Goal: Information Seeking & Learning: Check status

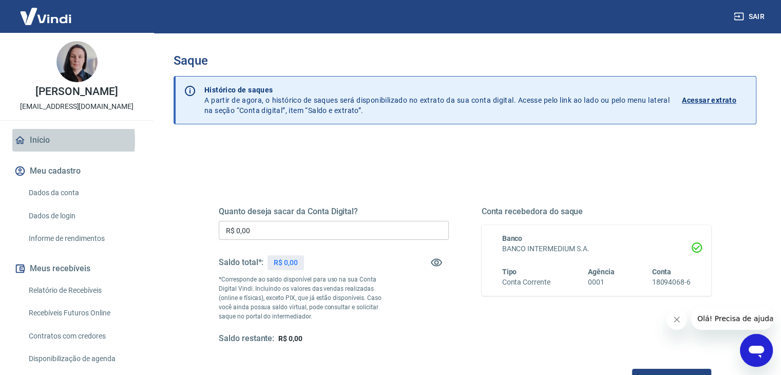
click at [42, 141] on link "Início" at bounding box center [76, 140] width 129 height 23
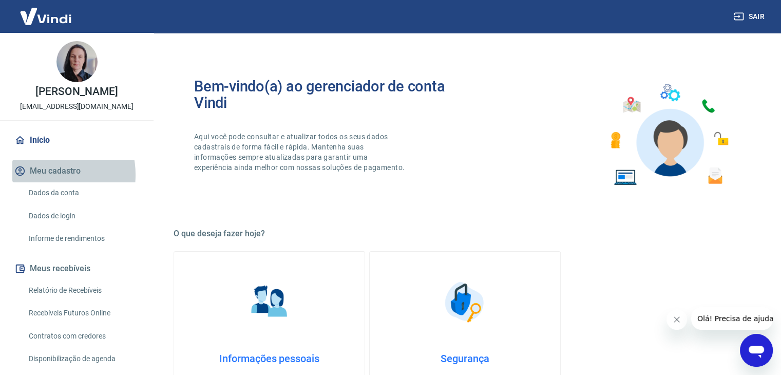
click at [46, 175] on button "Meu cadastro" at bounding box center [76, 171] width 129 height 23
click at [66, 266] on button "Meus recebíveis" at bounding box center [76, 268] width 129 height 23
click at [58, 290] on link "Relatório de Recebíveis" at bounding box center [83, 290] width 117 height 21
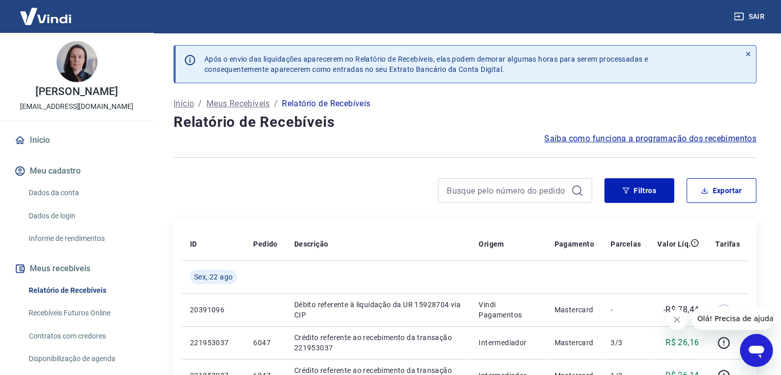
click at [320, 103] on p "Relatório de Recebíveis" at bounding box center [326, 104] width 88 height 12
click at [41, 141] on link "Início" at bounding box center [76, 140] width 129 height 23
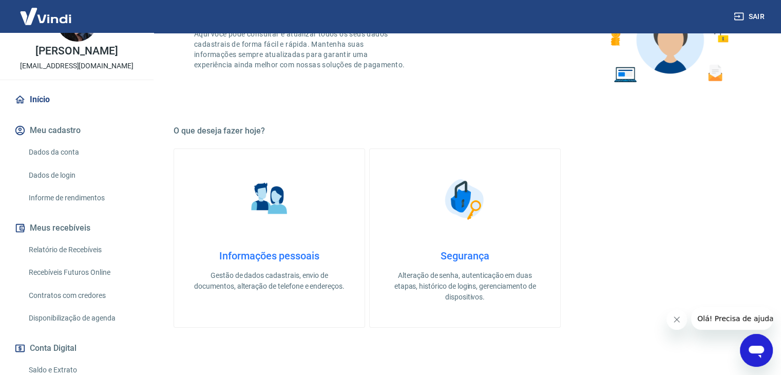
scroll to position [51, 0]
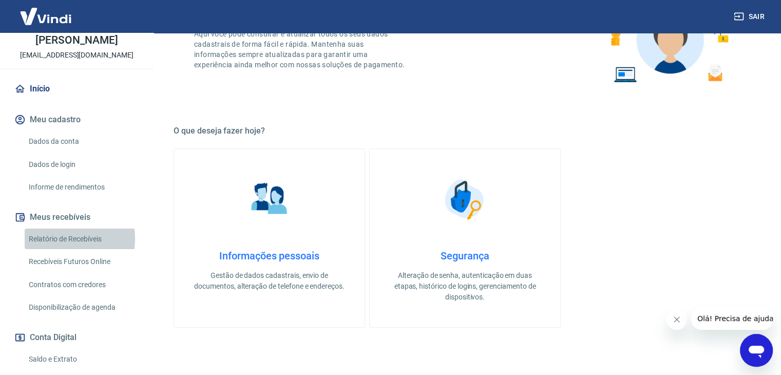
click at [57, 238] on link "Relatório de Recebíveis" at bounding box center [83, 239] width 117 height 21
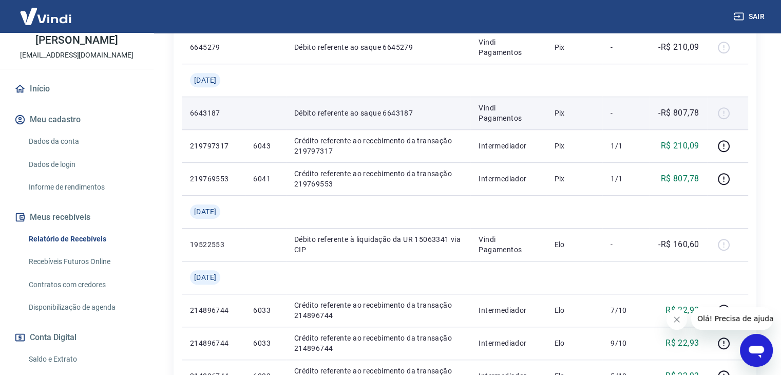
scroll to position [668, 0]
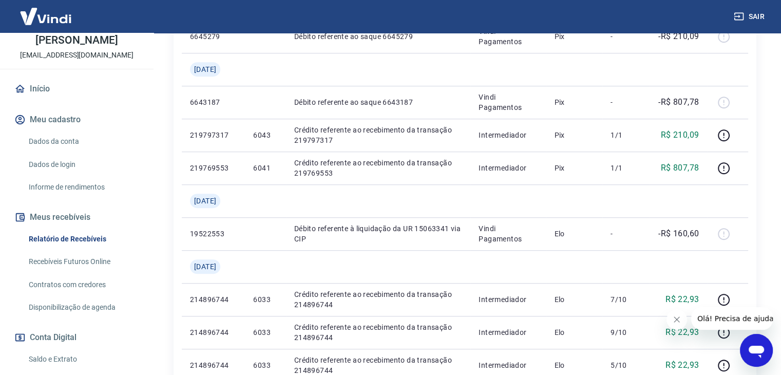
click at [69, 266] on link "Recebíveis Futuros Online" at bounding box center [83, 261] width 117 height 21
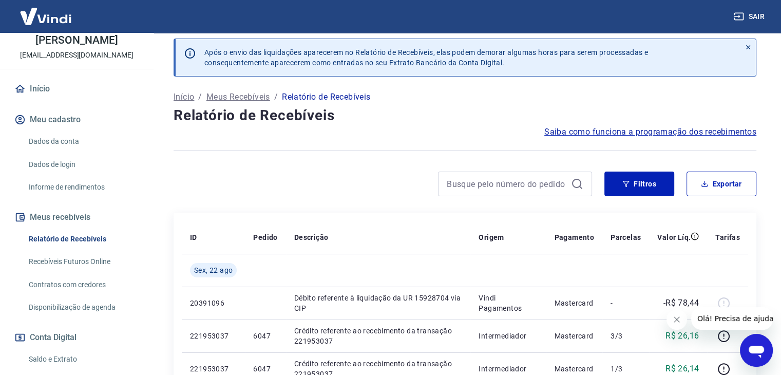
scroll to position [0, 0]
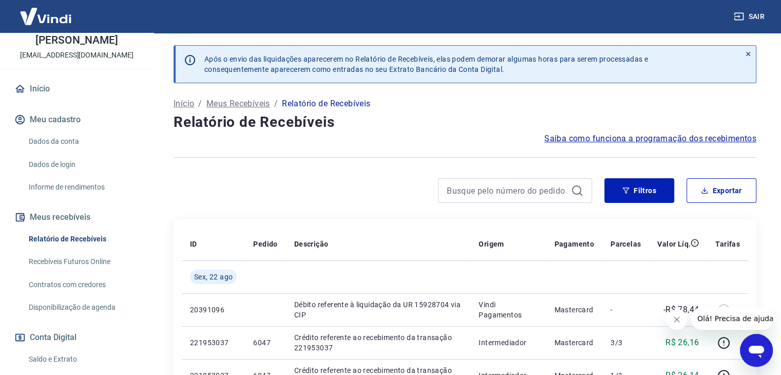
click at [319, 105] on p "Relatório de Recebíveis" at bounding box center [326, 104] width 88 height 12
click at [291, 107] on p "Relatório de Recebíveis" at bounding box center [326, 104] width 88 height 12
click at [241, 112] on h4 "Relatório de Recebíveis" at bounding box center [465, 122] width 583 height 21
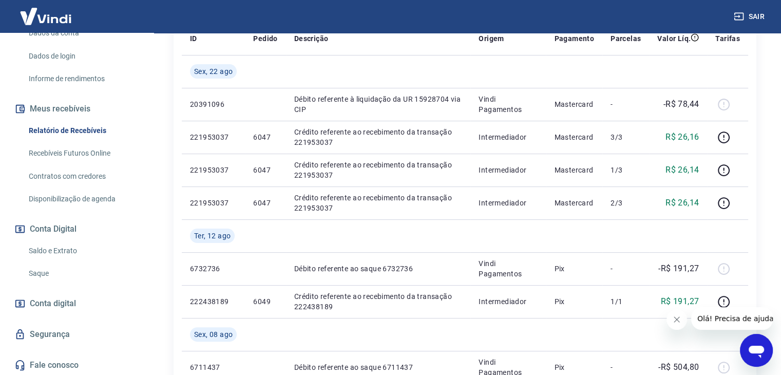
scroll to position [161, 0]
click at [43, 248] on link "Saldo e Extrato" at bounding box center [83, 249] width 117 height 21
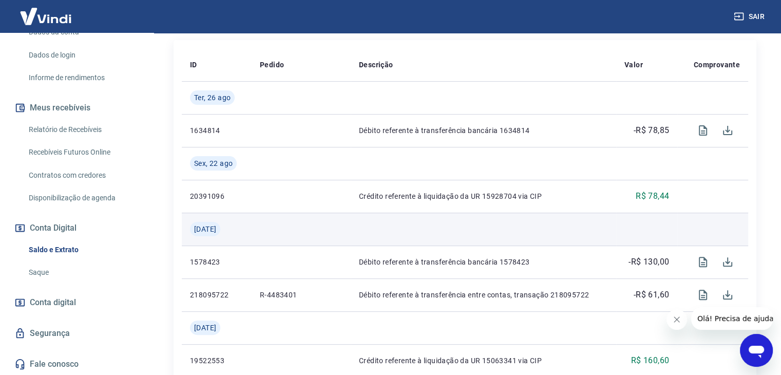
scroll to position [257, 0]
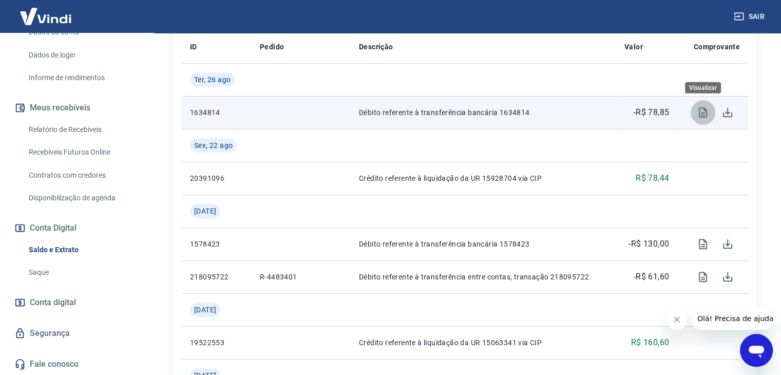
click at [703, 112] on icon "Visualizar" at bounding box center [703, 112] width 12 height 12
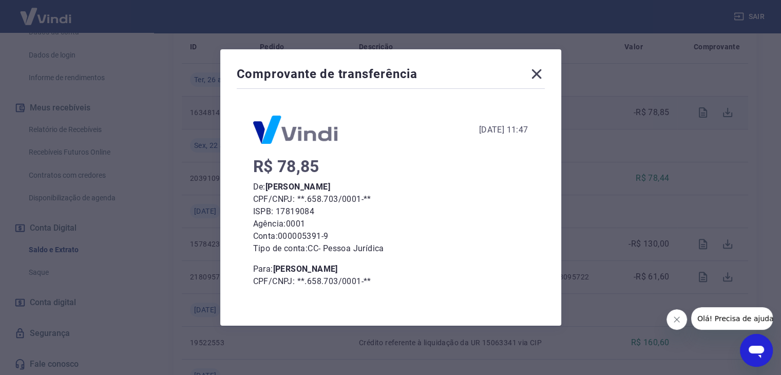
click at [545, 74] on icon at bounding box center [537, 74] width 16 height 16
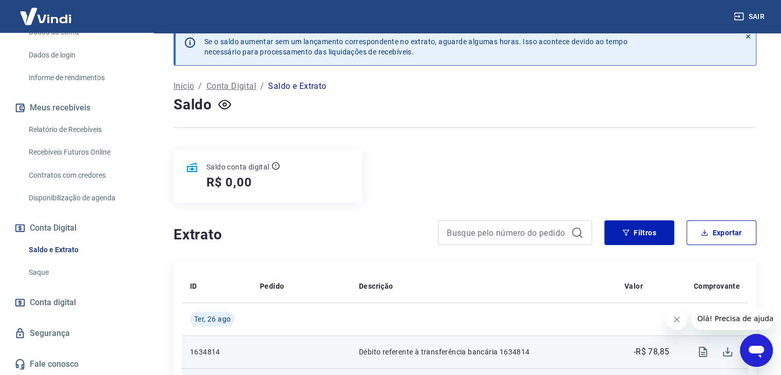
scroll to position [0, 0]
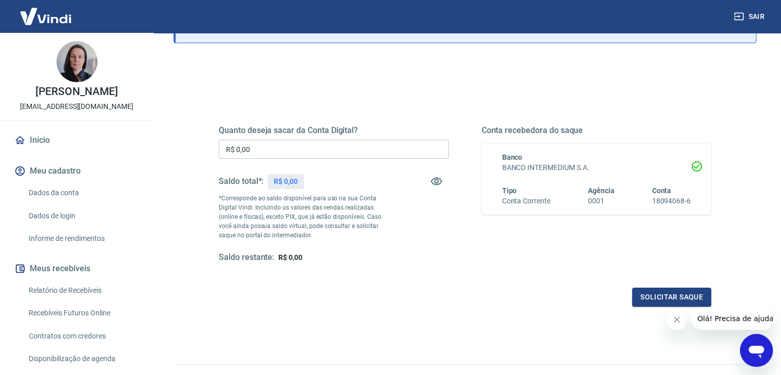
scroll to position [133, 0]
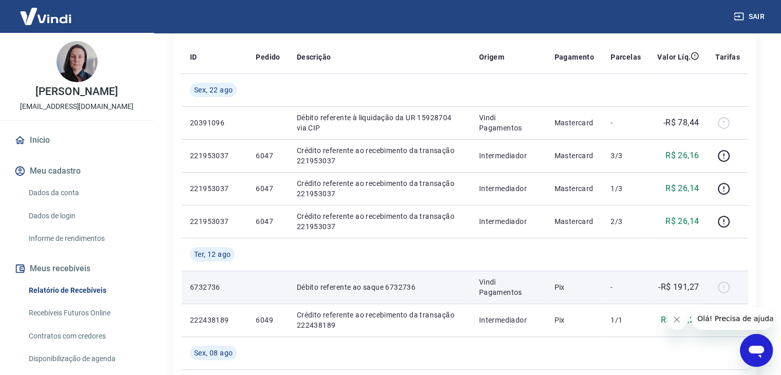
scroll to position [206, 0]
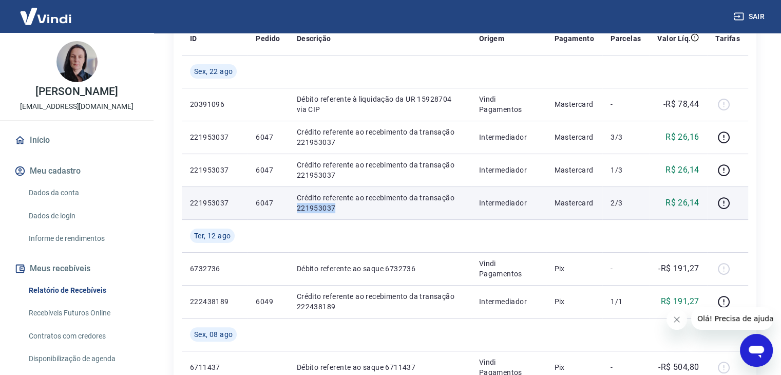
drag, startPoint x: 296, startPoint y: 208, endPoint x: 333, endPoint y: 208, distance: 37.5
click at [333, 208] on p "Crédito referente ao recebimento da transação 221953037" at bounding box center [380, 203] width 166 height 21
copy p "221953037"
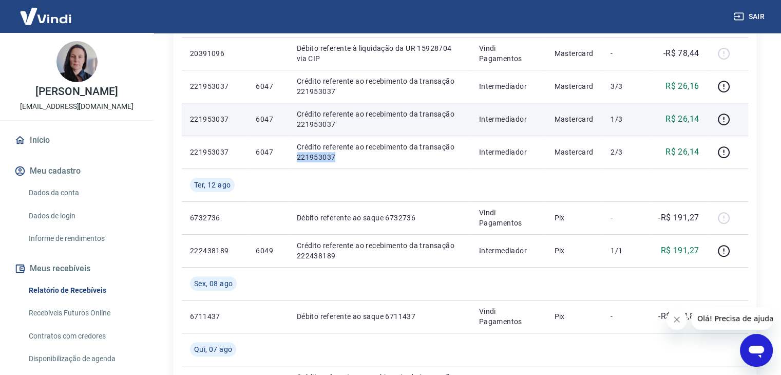
scroll to position [257, 0]
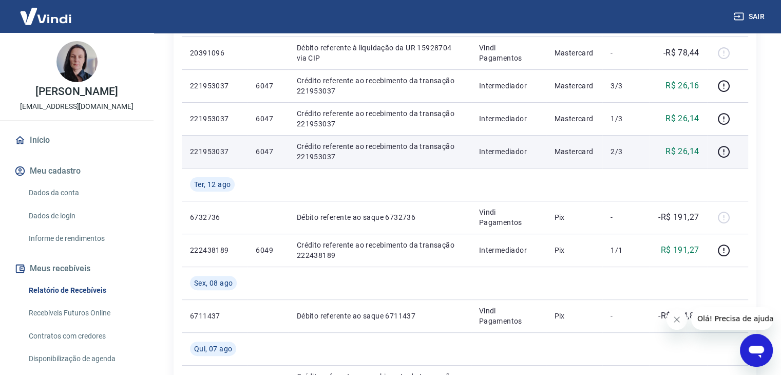
click at [586, 148] on p "Mastercard" at bounding box center [574, 151] width 40 height 10
click at [380, 151] on p "Crédito referente ao recebimento da transação 221953037" at bounding box center [380, 151] width 166 height 21
click at [308, 154] on p "Crédito referente ao recebimento da transação 221953037" at bounding box center [380, 151] width 166 height 21
click at [216, 154] on p "221953037" at bounding box center [214, 151] width 49 height 10
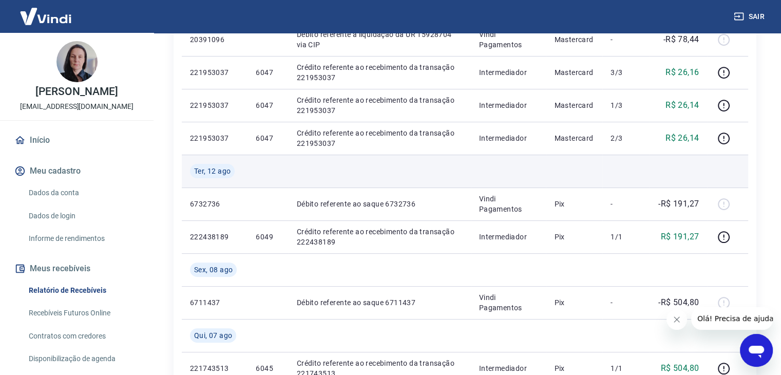
scroll to position [308, 0]
